Goal: Task Accomplishment & Management: Use online tool/utility

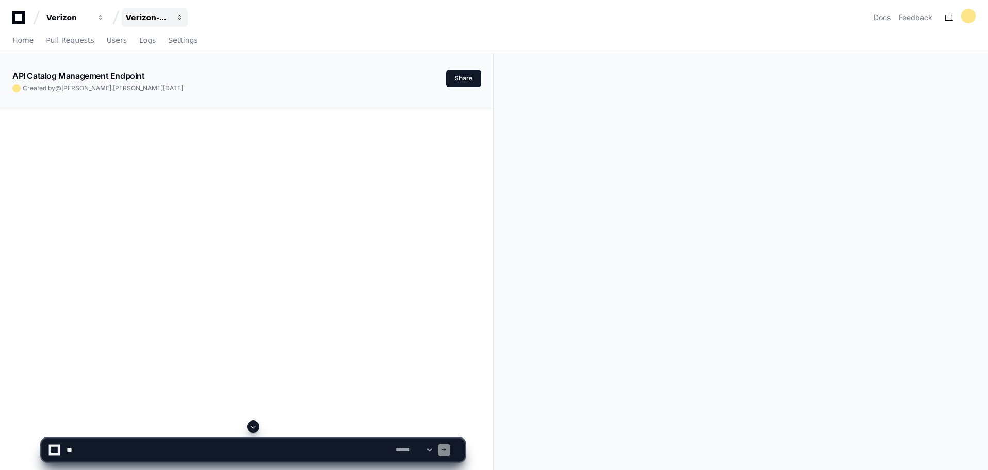
click at [104, 19] on span "button" at bounding box center [100, 17] width 7 height 7
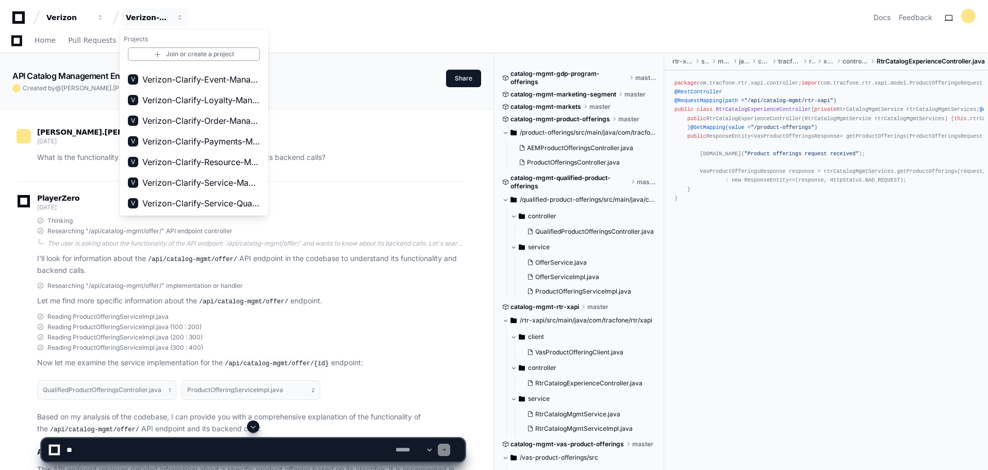
scroll to position [103, 0]
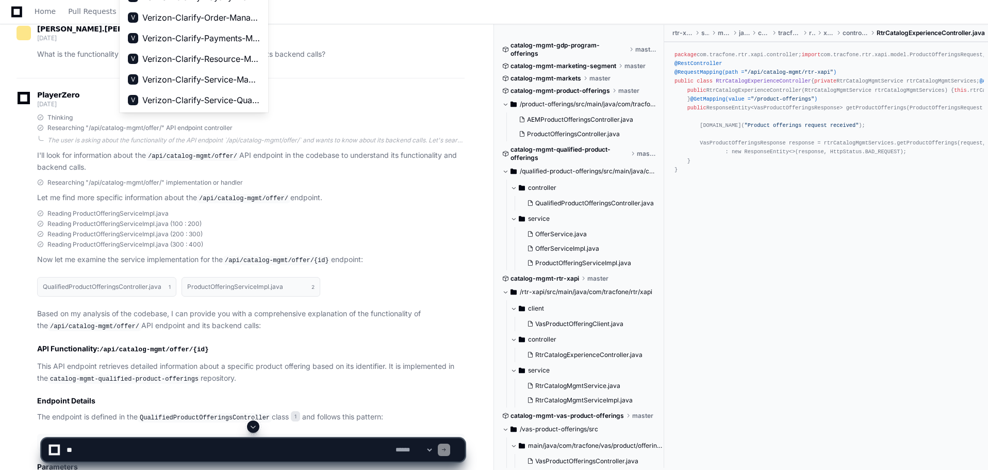
click at [207, 121] on div "Thinking" at bounding box center [251, 117] width 428 height 8
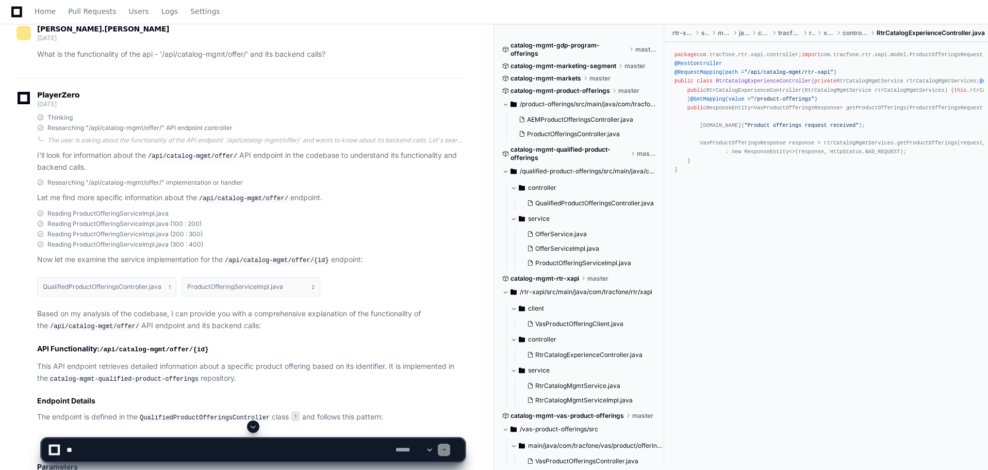
scroll to position [0, 0]
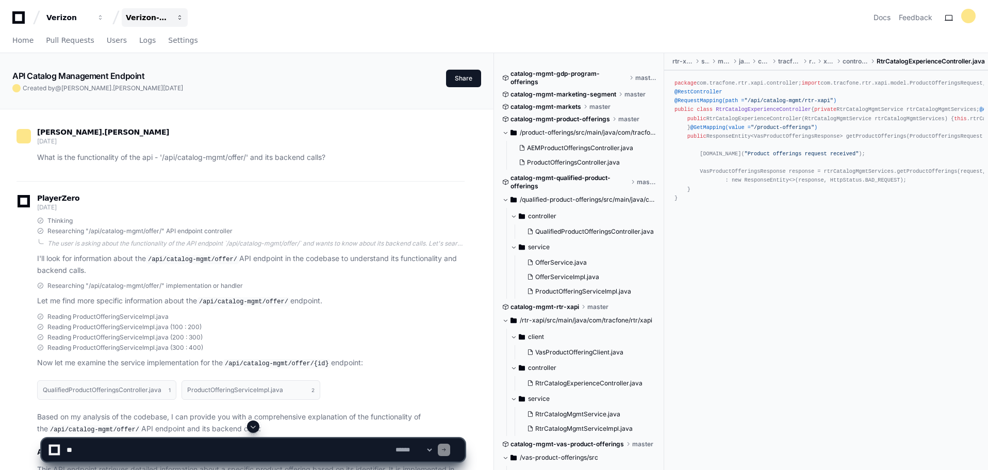
click at [104, 19] on span "button" at bounding box center [100, 17] width 7 height 7
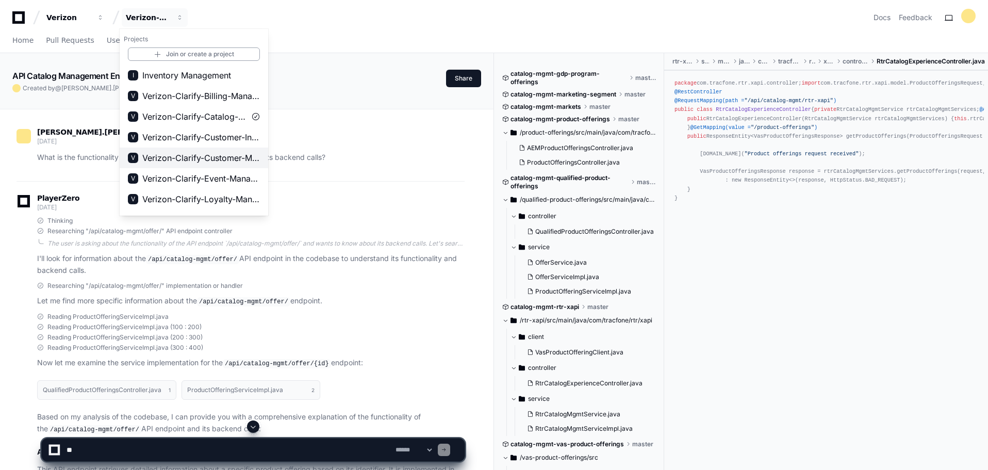
scroll to position [99, 0]
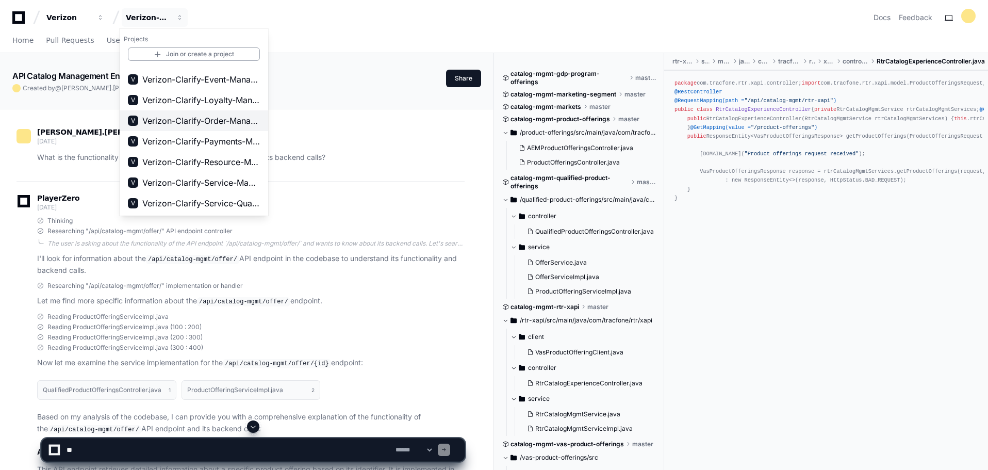
click at [239, 121] on span "Verizon-Clarify-Order-Management" at bounding box center [201, 120] width 118 height 12
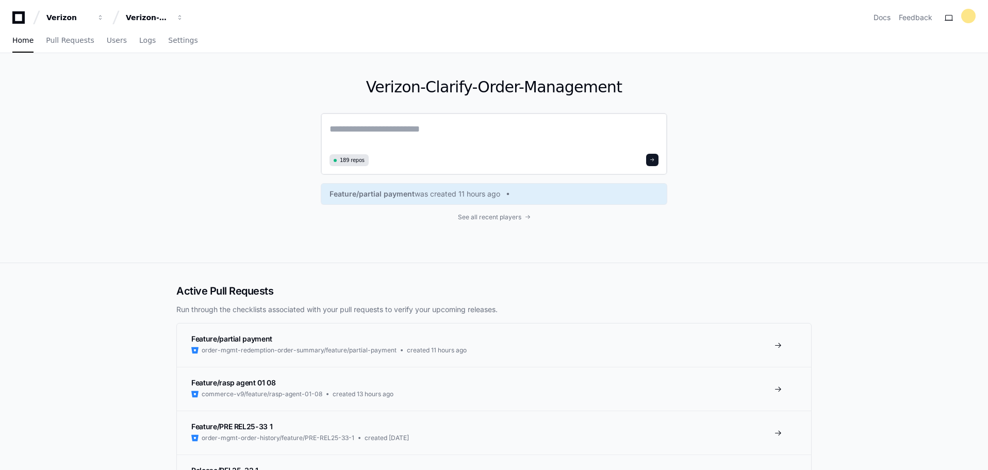
click at [400, 135] on textarea at bounding box center [494, 136] width 329 height 29
click at [609, 256] on div "Verizon-Clarify-Order-Management 189 repos Feature/partial payment was created …" at bounding box center [494, 157] width 347 height 209
click at [421, 130] on textarea at bounding box center [494, 136] width 329 height 29
type textarea "**********"
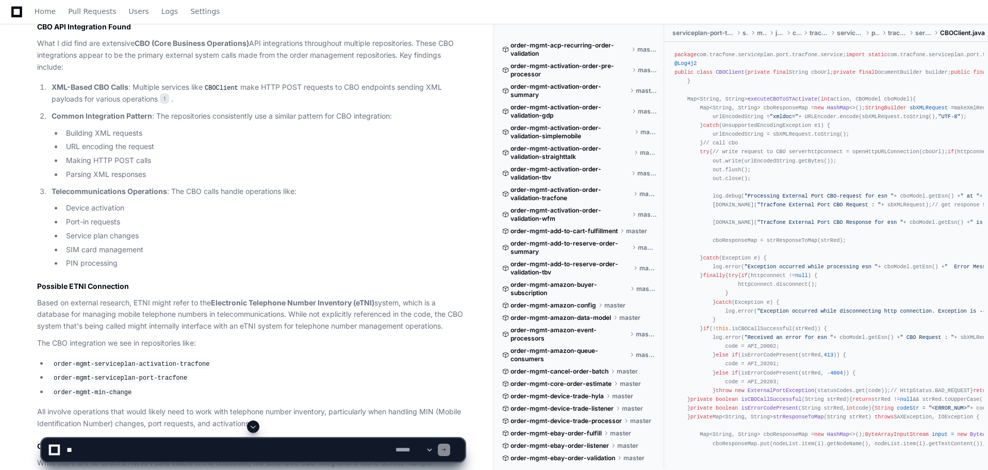
scroll to position [759, 0]
